Goal: Task Accomplishment & Management: Use online tool/utility

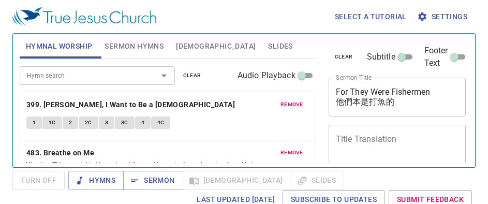
click at [343, 52] on span "clear" at bounding box center [344, 56] width 18 height 9
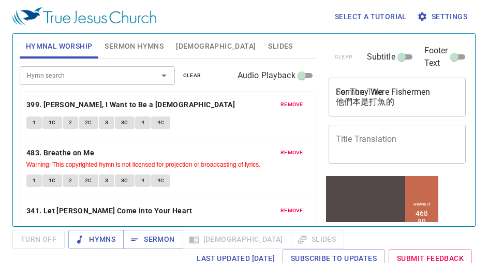
click at [192, 73] on span "clear" at bounding box center [192, 75] width 18 height 9
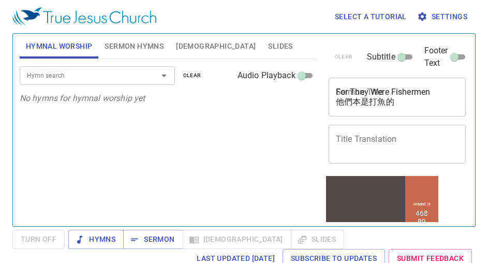
click at [161, 41] on span "Sermon Hymns" at bounding box center [134, 46] width 59 height 13
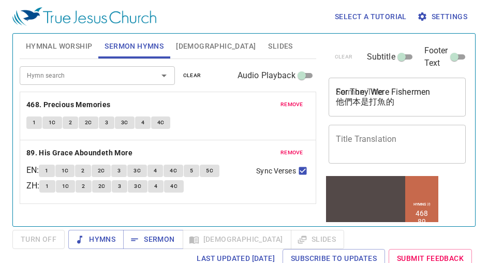
click at [185, 79] on span "clear" at bounding box center [192, 75] width 18 height 9
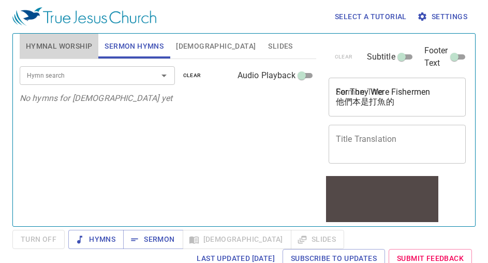
click at [66, 37] on button "Hymnal Worship" at bounding box center [59, 46] width 79 height 25
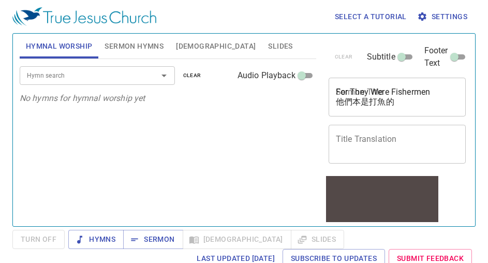
click at [60, 157] on div "Hymn search Hymn search clear Audio Playback No hymns for hymnal worship yet" at bounding box center [168, 138] width 297 height 159
click at [402, 82] on div "For They Were Fishermen 他們本是打魚的 x Sermon Title" at bounding box center [398, 97] width 138 height 39
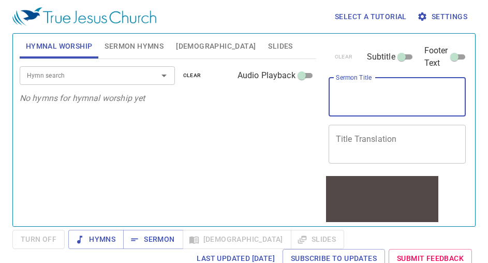
paste textarea "Glory of the LORD and [DEMOGRAPHIC_DATA]"
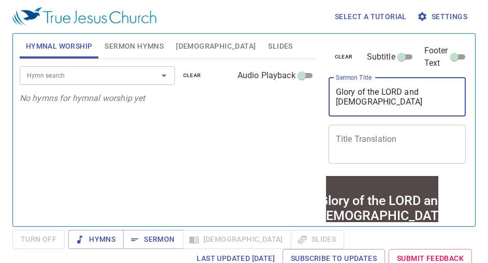
type textarea "Glory of the LORD and [DEMOGRAPHIC_DATA]"
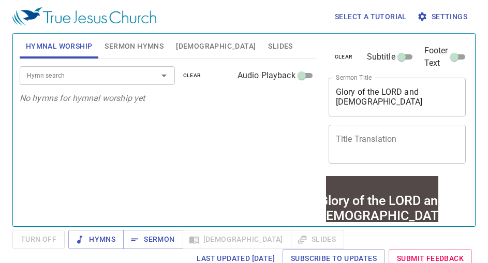
click at [60, 178] on div "Hymn search Hymn search clear Audio Playback No hymns for hymnal worship yet" at bounding box center [168, 138] width 297 height 159
click at [397, 157] on div "x Title Translation" at bounding box center [398, 144] width 138 height 39
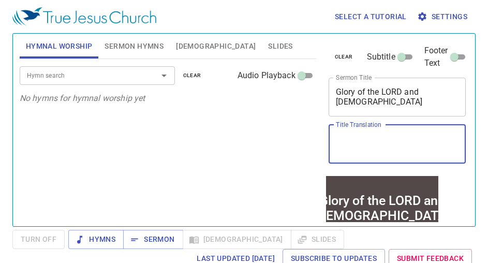
paste textarea "[DEMOGRAPHIC_DATA]的荣光与殿"
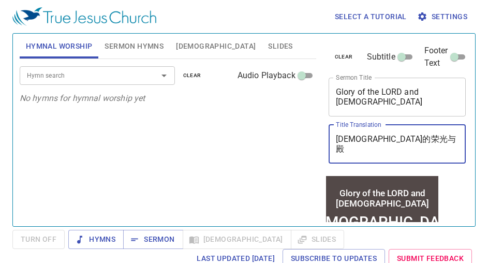
type textarea "[DEMOGRAPHIC_DATA]的荣光与殿"
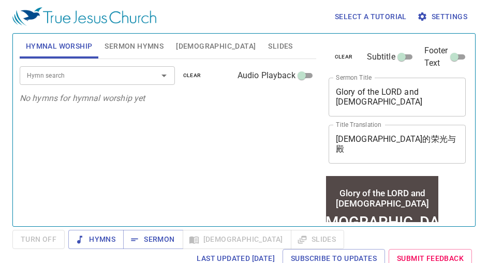
click at [53, 121] on div "Hymn search Hymn search clear Audio Playback No hymns for hymnal worship yet" at bounding box center [168, 138] width 297 height 159
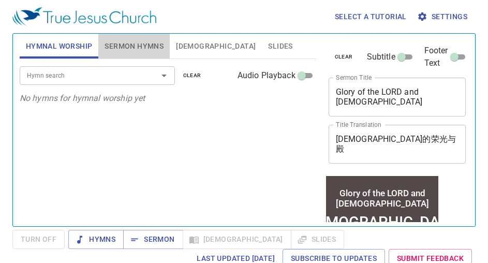
click at [112, 41] on span "Sermon Hymns" at bounding box center [134, 46] width 59 height 13
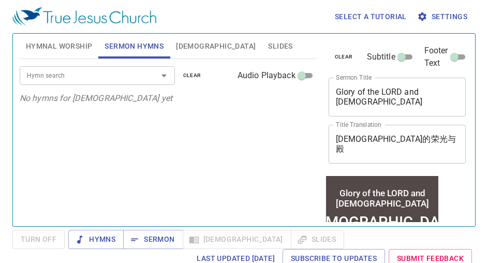
click at [105, 75] on input "Hymn search" at bounding box center [82, 75] width 119 height 12
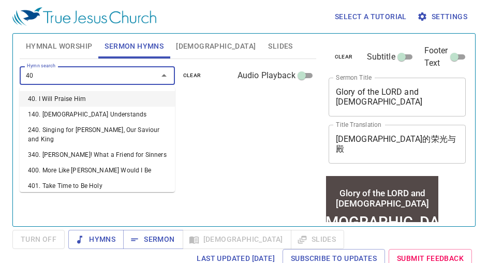
type input "401"
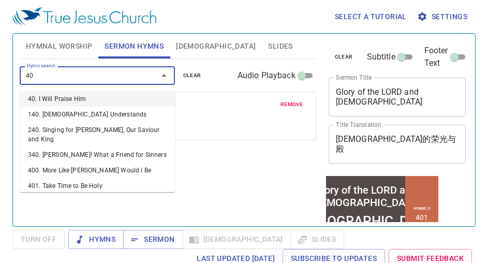
type input "402"
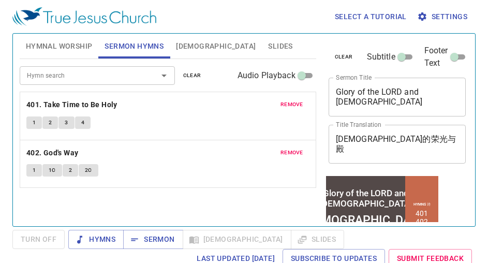
click at [268, 41] on span "Slides" at bounding box center [280, 46] width 24 height 13
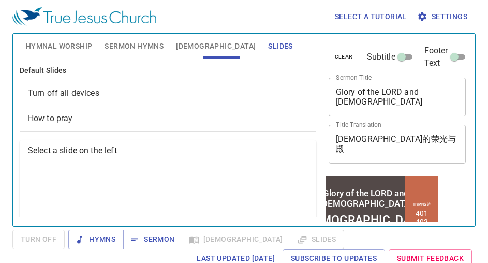
scroll to position [99, 0]
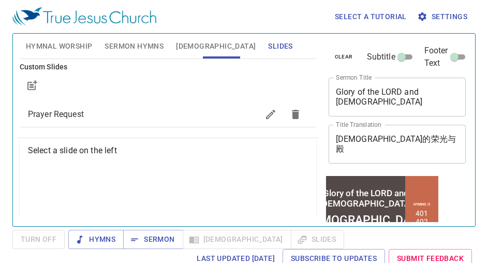
click at [49, 105] on div "Prayer Request" at bounding box center [168, 114] width 297 height 25
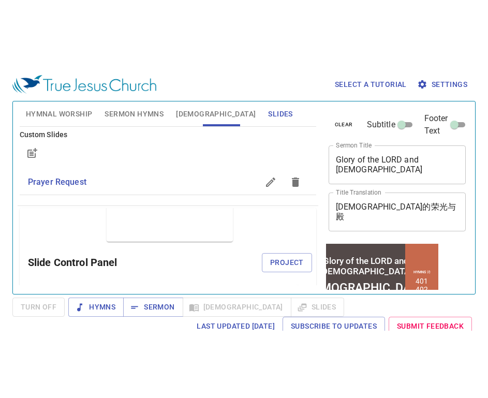
scroll to position [59, 0]
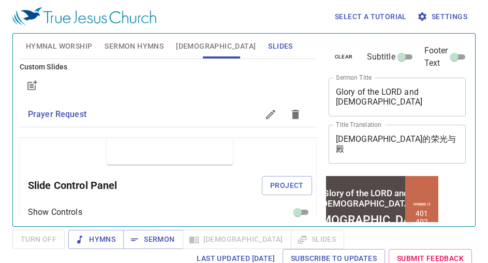
click at [270, 188] on span "Project" at bounding box center [287, 185] width 34 height 13
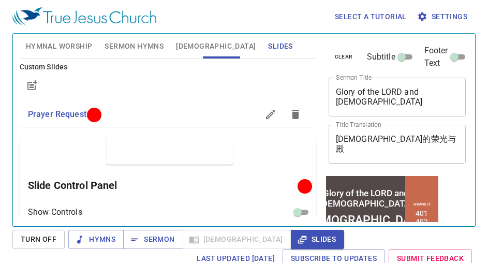
click at [477, 170] on div "Select a tutorial Settings Hymnal Worship Sermon Hymns Bible Slides Hymn search…" at bounding box center [244, 131] width 488 height 263
click at [74, 49] on span "Hymnal Worship" at bounding box center [59, 46] width 67 height 13
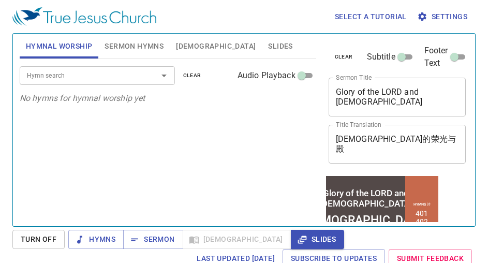
click at [79, 79] on input "Hymn search" at bounding box center [82, 75] width 119 height 12
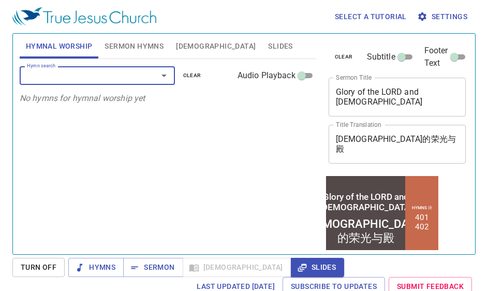
click at [119, 69] on div "Hymn search" at bounding box center [97, 75] width 155 height 18
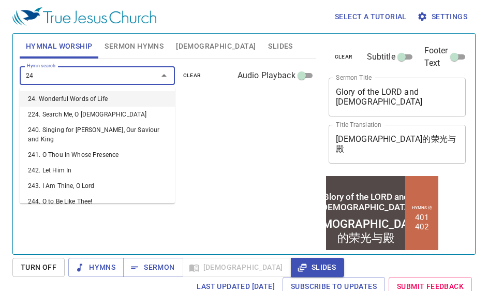
type input "241"
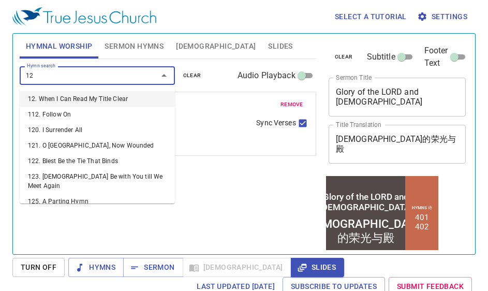
type input "127"
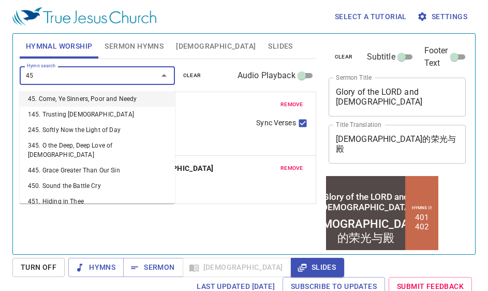
type input "452"
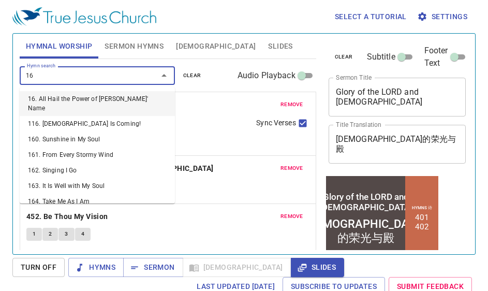
type input "167"
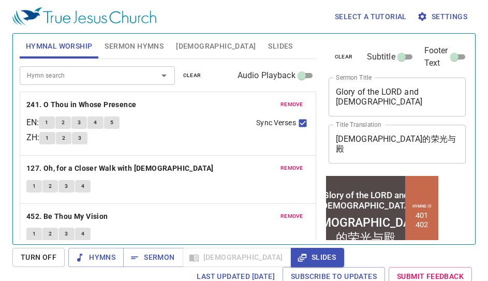
click at [316, 204] on div "Turn Off Hymns Sermon Bible Slides Last updated 7/2/2025 Subscribe to Updates S…" at bounding box center [244, 267] width 464 height 38
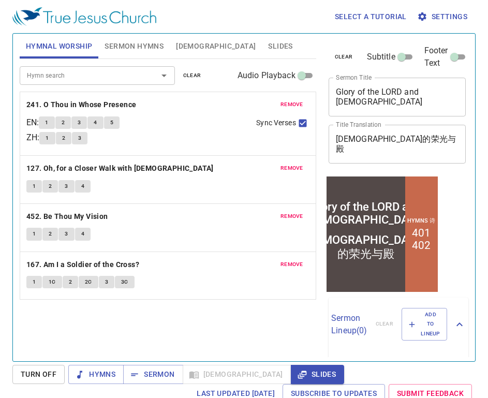
click at [146, 46] on span "Sermon Hymns" at bounding box center [134, 46] width 59 height 13
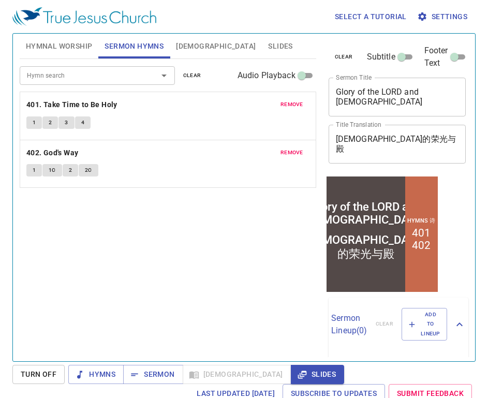
click at [167, 204] on div "Hymn search Hymn search clear Audio Playback remove 401. Take Time to Be Holy 1…" at bounding box center [168, 206] width 297 height 294
click at [67, 54] on button "Hymnal Worship" at bounding box center [59, 46] width 79 height 25
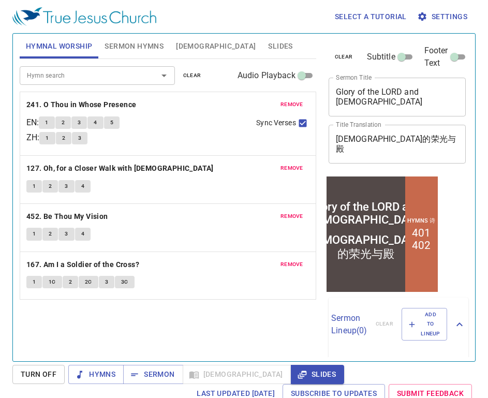
click at [190, 204] on div "Hymn search Hymn search clear Audio Playback remove 241. O Thou in Whose Presen…" at bounding box center [168, 206] width 297 height 294
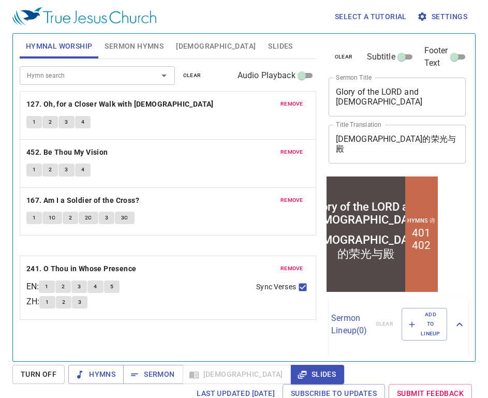
drag, startPoint x: 231, startPoint y: 106, endPoint x: 253, endPoint y: 273, distance: 168.2
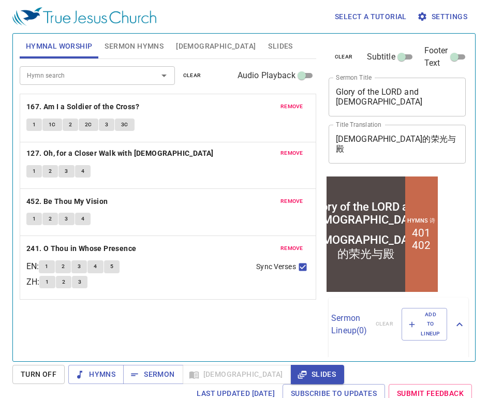
drag, startPoint x: 229, startPoint y: 215, endPoint x: 191, endPoint y: 121, distance: 101.6
click at [191, 121] on div "remove 127. Oh, for a Closer Walk with God 1 2 3 4 remove 452. Be Thou My Visio…" at bounding box center [168, 196] width 297 height 208
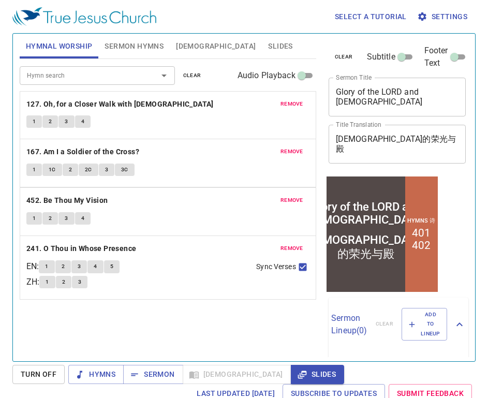
drag, startPoint x: 174, startPoint y: 111, endPoint x: 180, endPoint y: 166, distance: 55.8
click at [134, 52] on span "Sermon Hymns" at bounding box center [134, 46] width 59 height 13
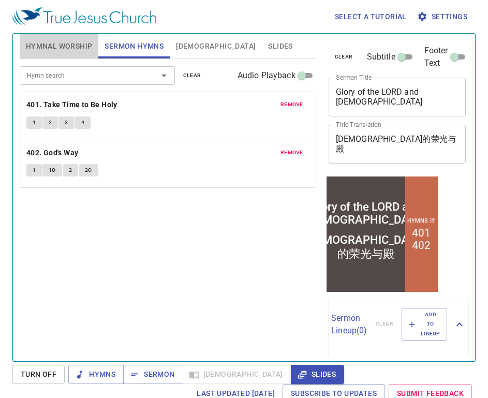
click at [53, 54] on button "Hymnal Worship" at bounding box center [59, 46] width 79 height 25
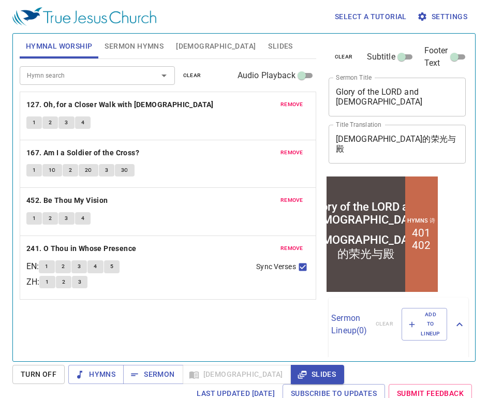
click at [226, 204] on div "Hymn search Hymn search clear Audio Playback remove 127. Oh, for a Closer Walk …" at bounding box center [168, 206] width 297 height 294
click at [97, 94] on div "remove 127. Oh, for a Closer Walk with God 1 2 3 4" at bounding box center [168, 116] width 296 height 48
click at [98, 96] on div "remove 127. Oh, for a Closer Walk with God 1 2 3 4" at bounding box center [168, 116] width 296 height 48
click at [98, 98] on div "remove 127. Oh, for a Closer Walk with God 1 2 3 4" at bounding box center [168, 116] width 296 height 48
click at [98, 105] on b "127. Oh, for a Closer Walk with [DEMOGRAPHIC_DATA]" at bounding box center [120, 104] width 188 height 13
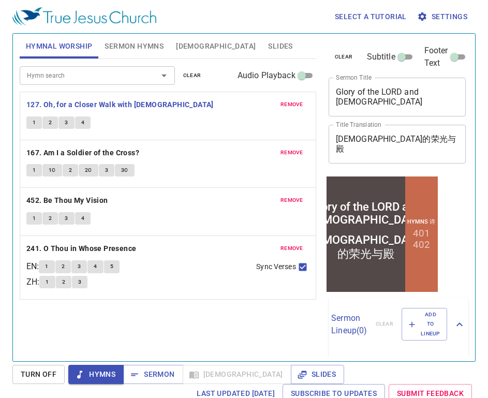
click at [33, 125] on span "1" at bounding box center [34, 122] width 3 height 9
click at [50, 123] on span "2" at bounding box center [50, 122] width 3 height 9
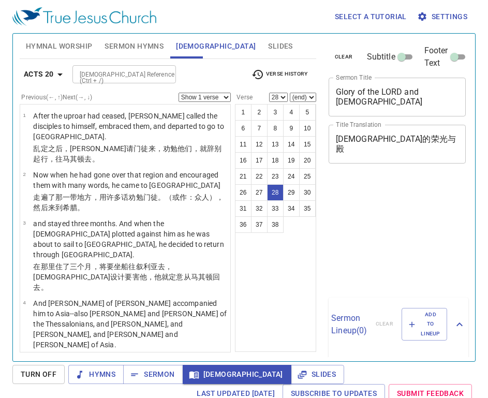
select select "28"
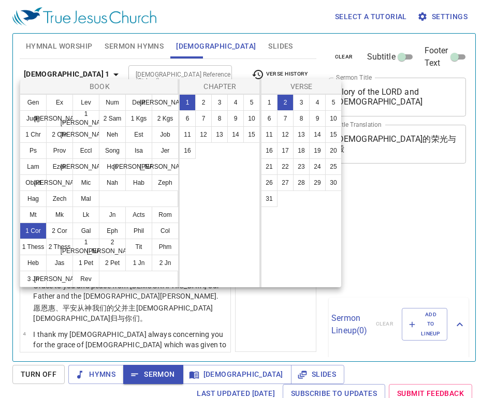
select select "2"
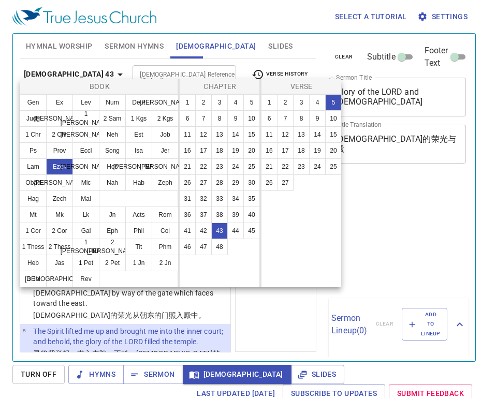
select select "5"
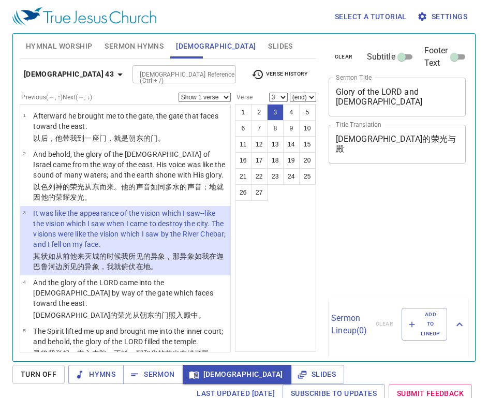
select select "3"
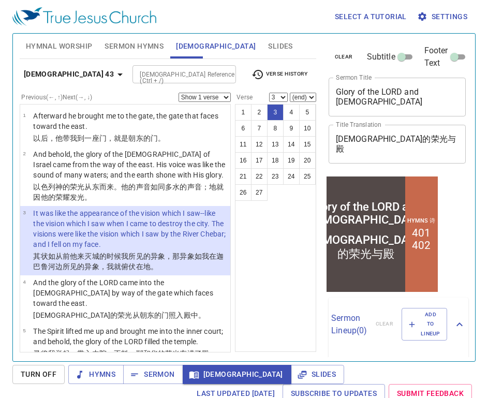
scroll to position [52, 0]
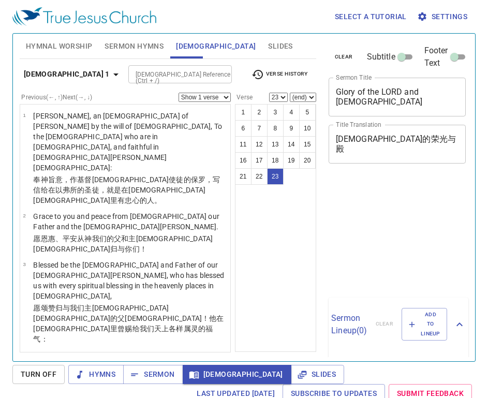
select select "23"
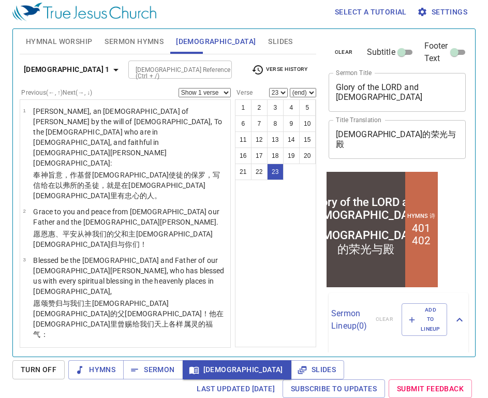
scroll to position [943, 0]
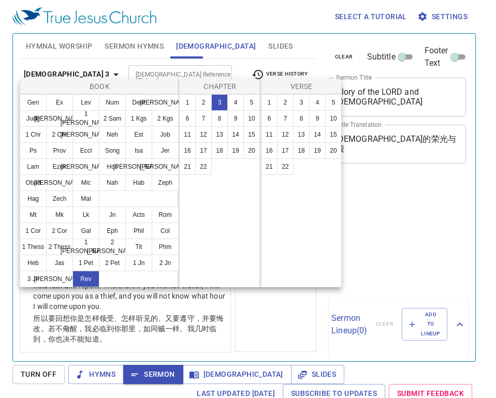
select select "7"
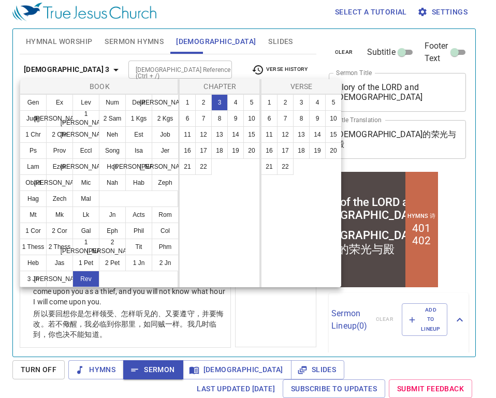
scroll to position [5, 0]
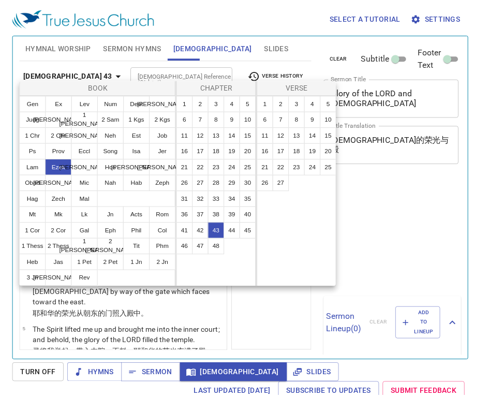
scroll to position [5, 0]
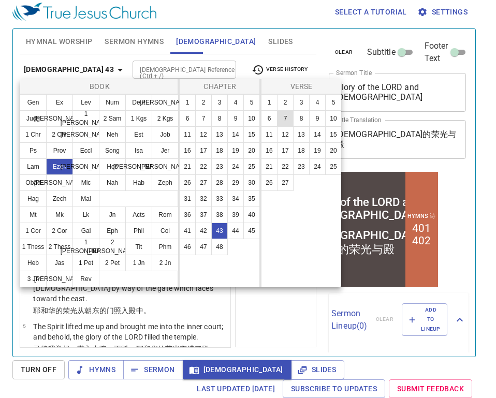
click at [283, 116] on button "7" at bounding box center [285, 118] width 17 height 17
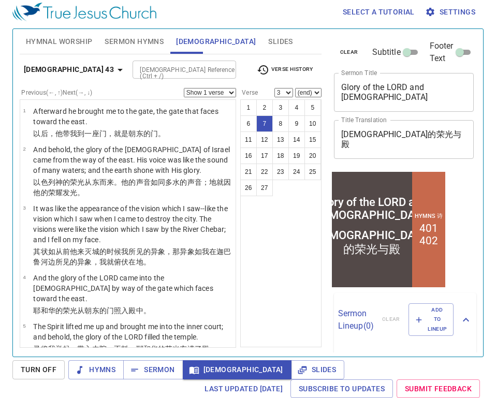
select select "7"
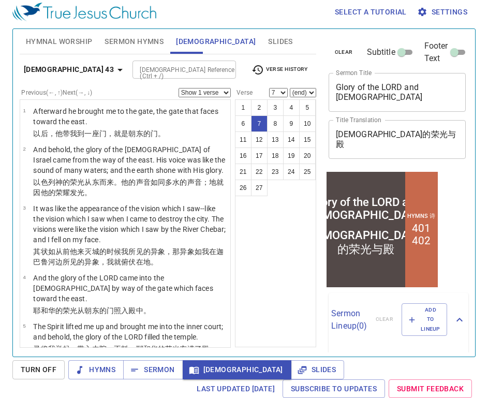
scroll to position [228, 0]
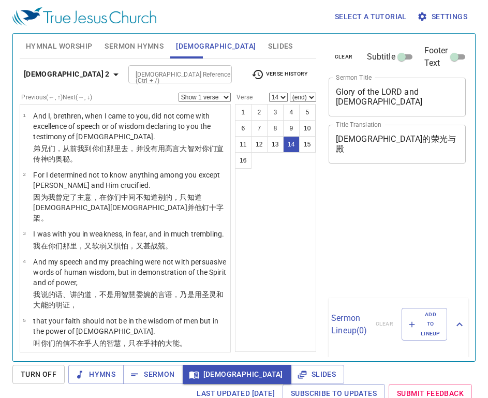
select select "14"
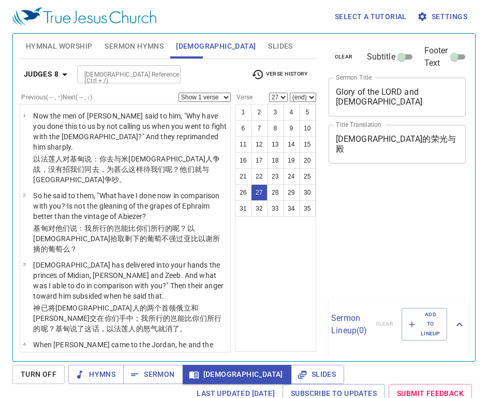
select select "27"
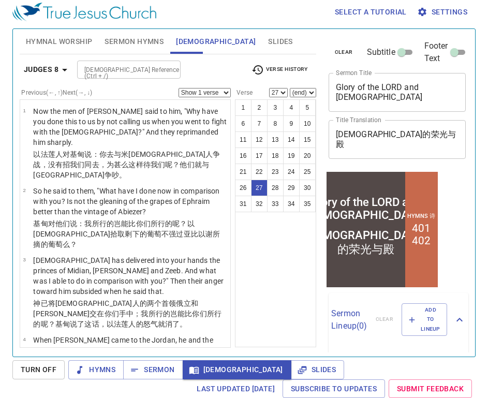
click at [309, 21] on div "Select a tutorial Settings" at bounding box center [241, 11] width 459 height 33
